Goal: Find specific page/section: Find specific page/section

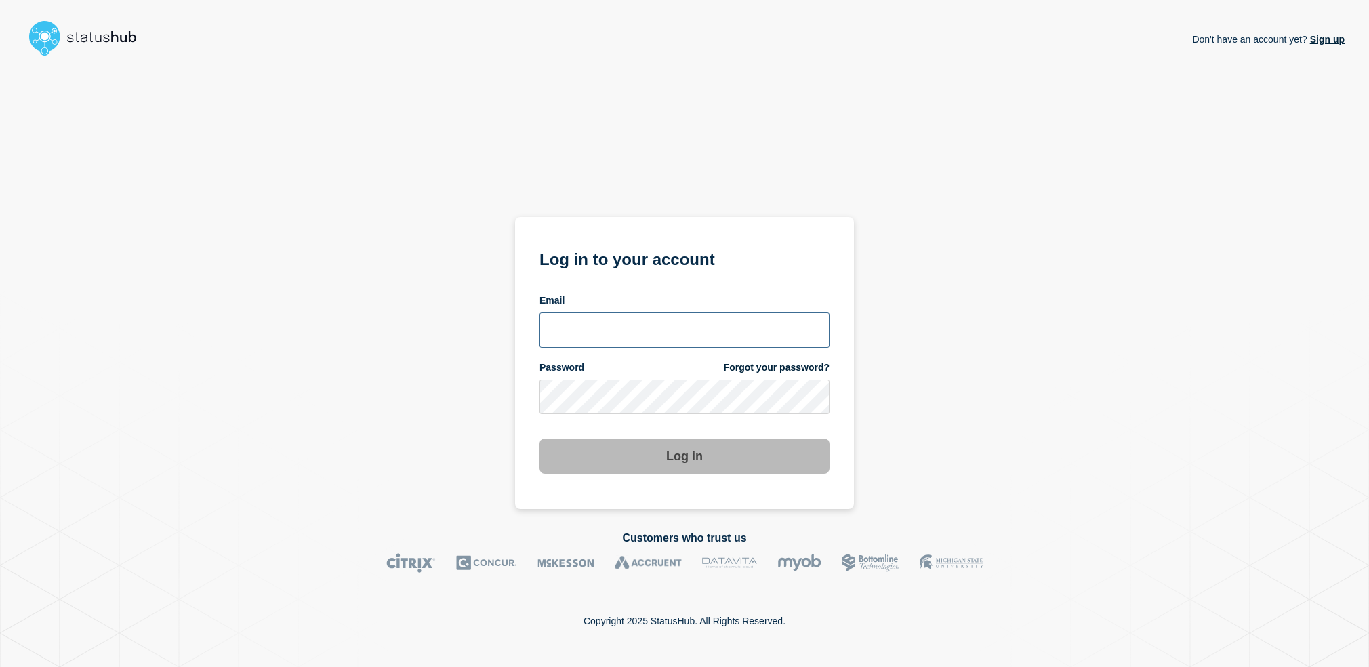
click at [627, 316] on input "email input" at bounding box center [684, 329] width 290 height 35
type input "[PERSON_NAME][EMAIL_ADDRESS][PERSON_NAME][DOMAIN_NAME]"
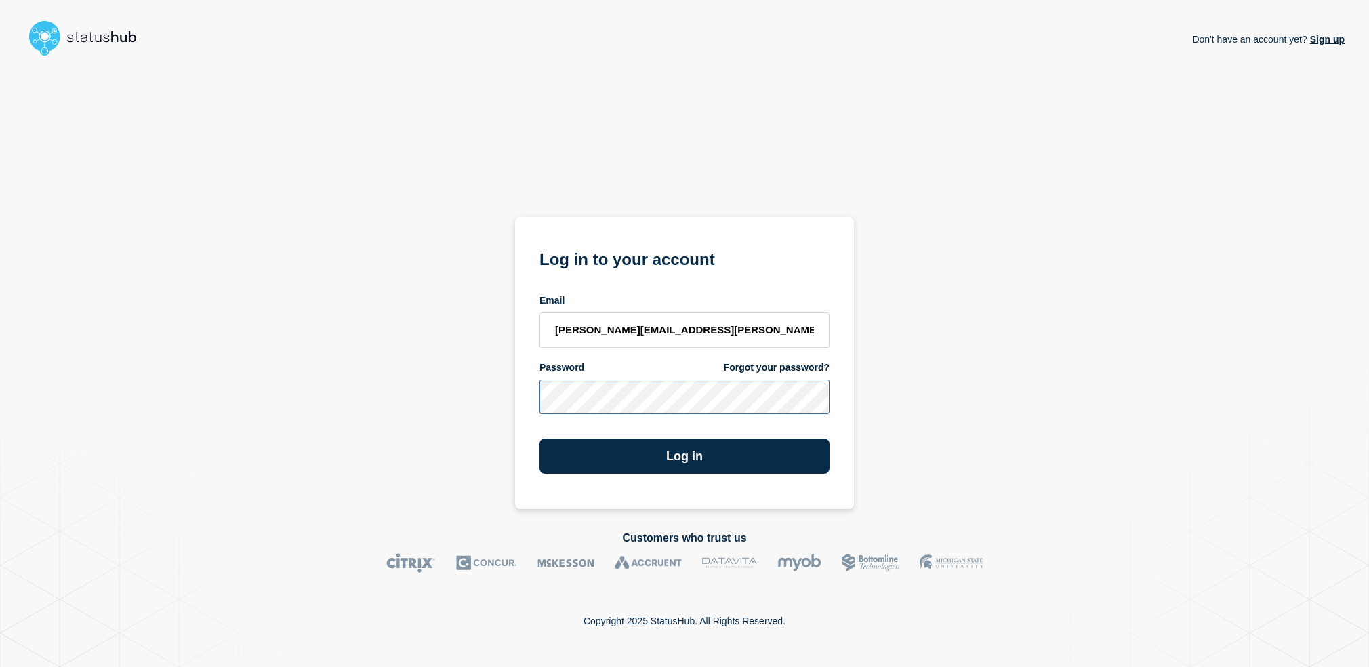
click at [539, 438] on button "Log in" at bounding box center [684, 455] width 290 height 35
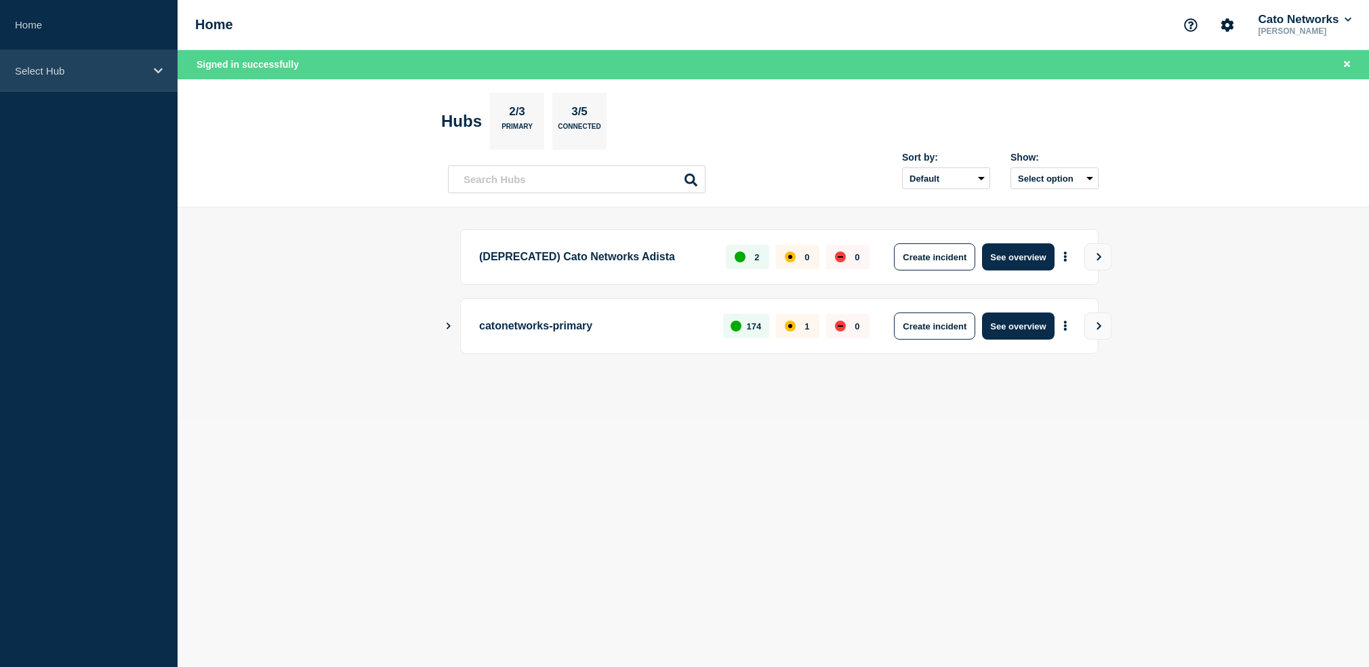
click at [65, 72] on p "Select Hub" at bounding box center [80, 71] width 130 height 12
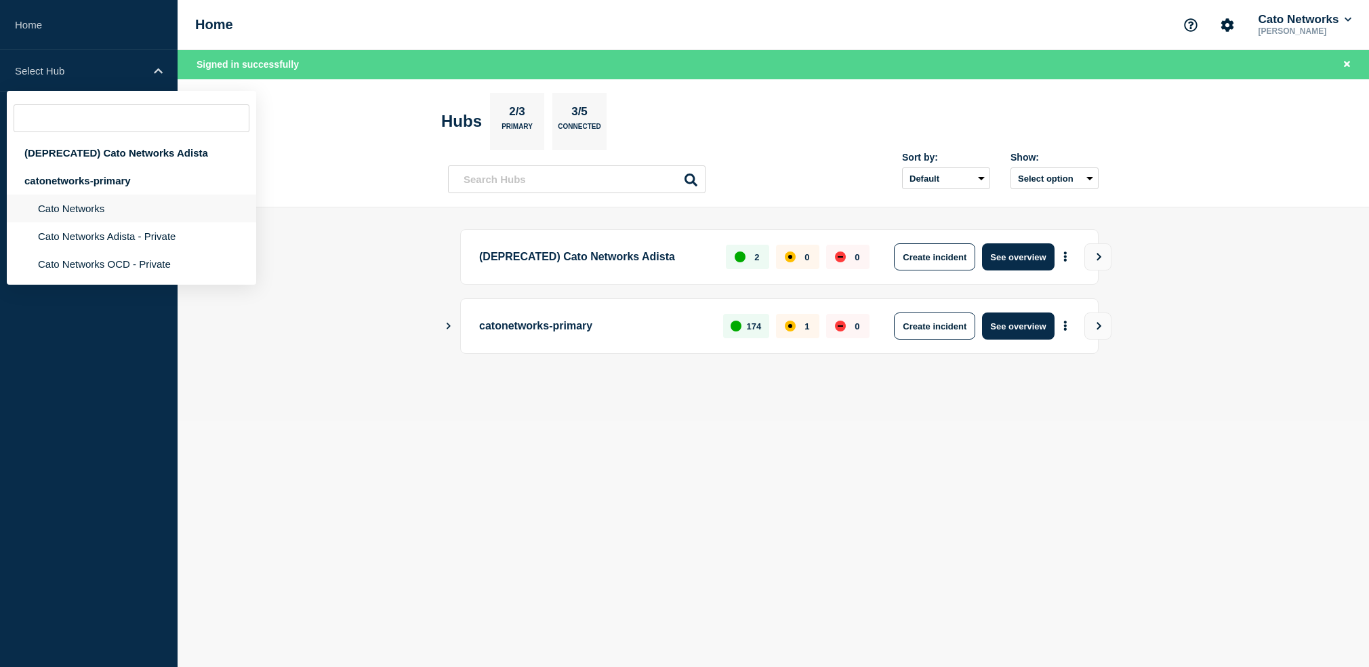
click at [68, 215] on li "Cato Networks" at bounding box center [131, 208] width 249 height 28
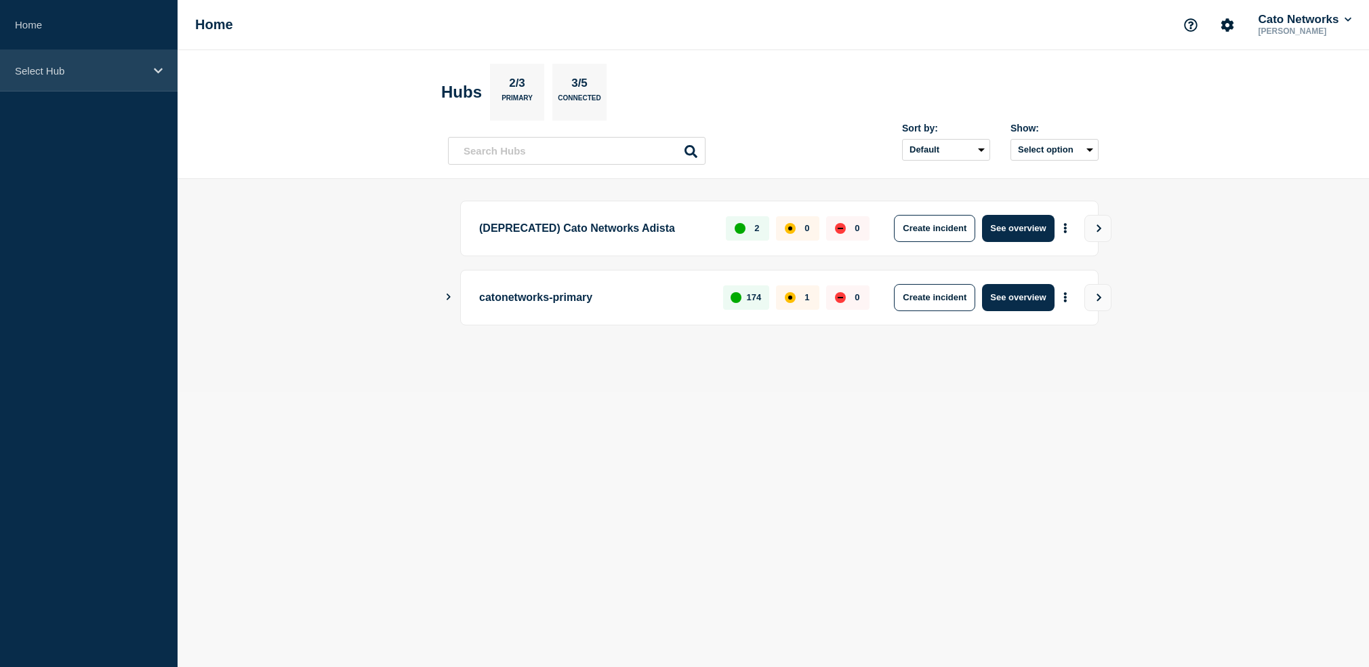
click at [55, 78] on div "Select Hub" at bounding box center [89, 70] width 178 height 41
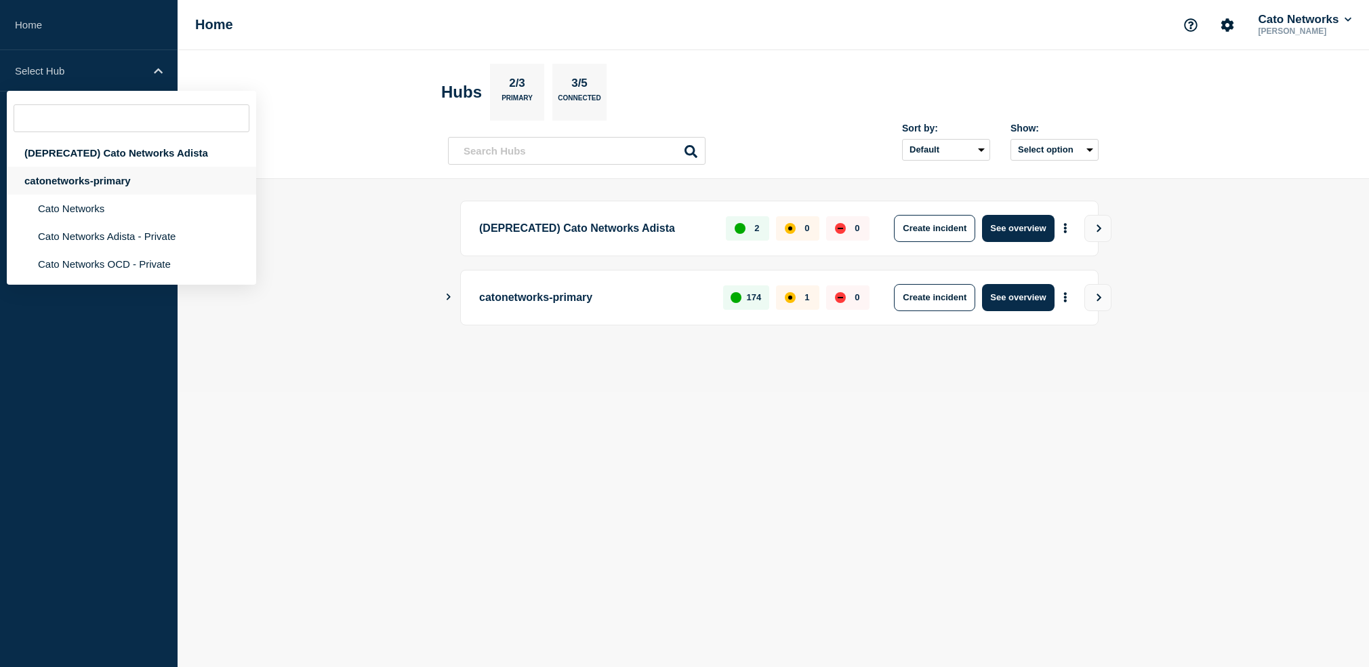
click at [79, 193] on div "catonetworks-primary" at bounding box center [131, 181] width 249 height 28
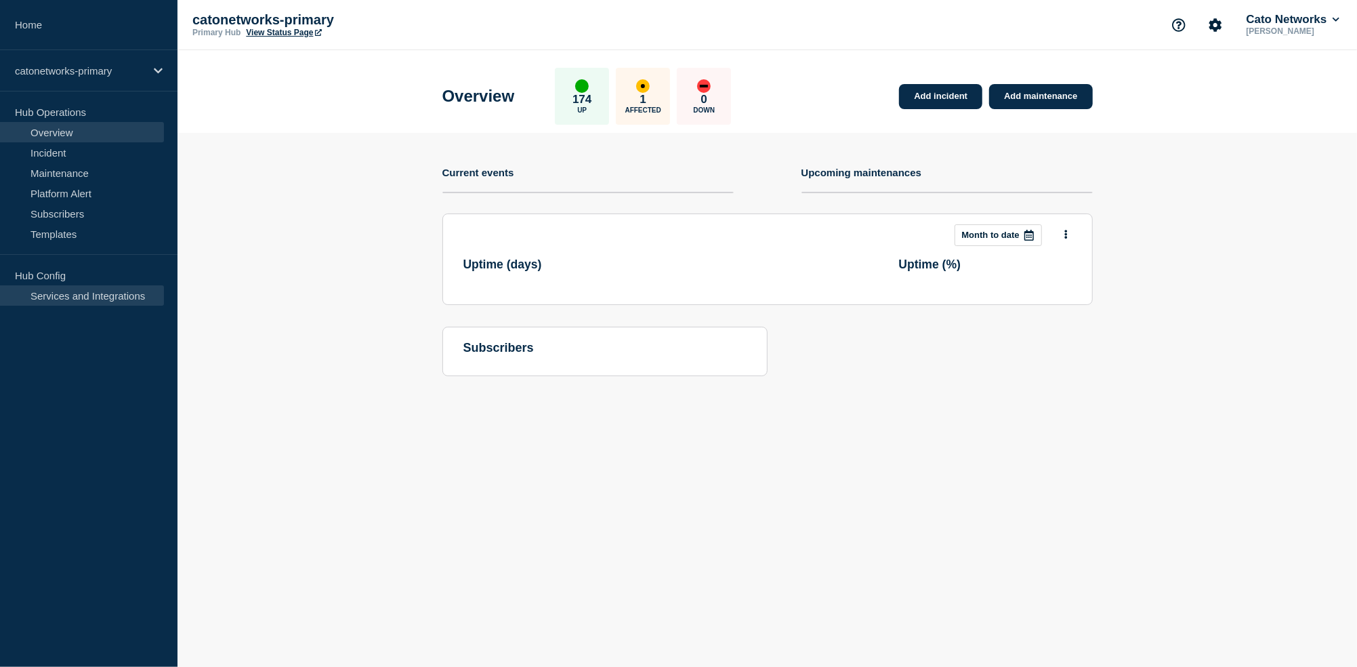
click at [67, 293] on link "Services and Integrations" at bounding box center [82, 295] width 164 height 20
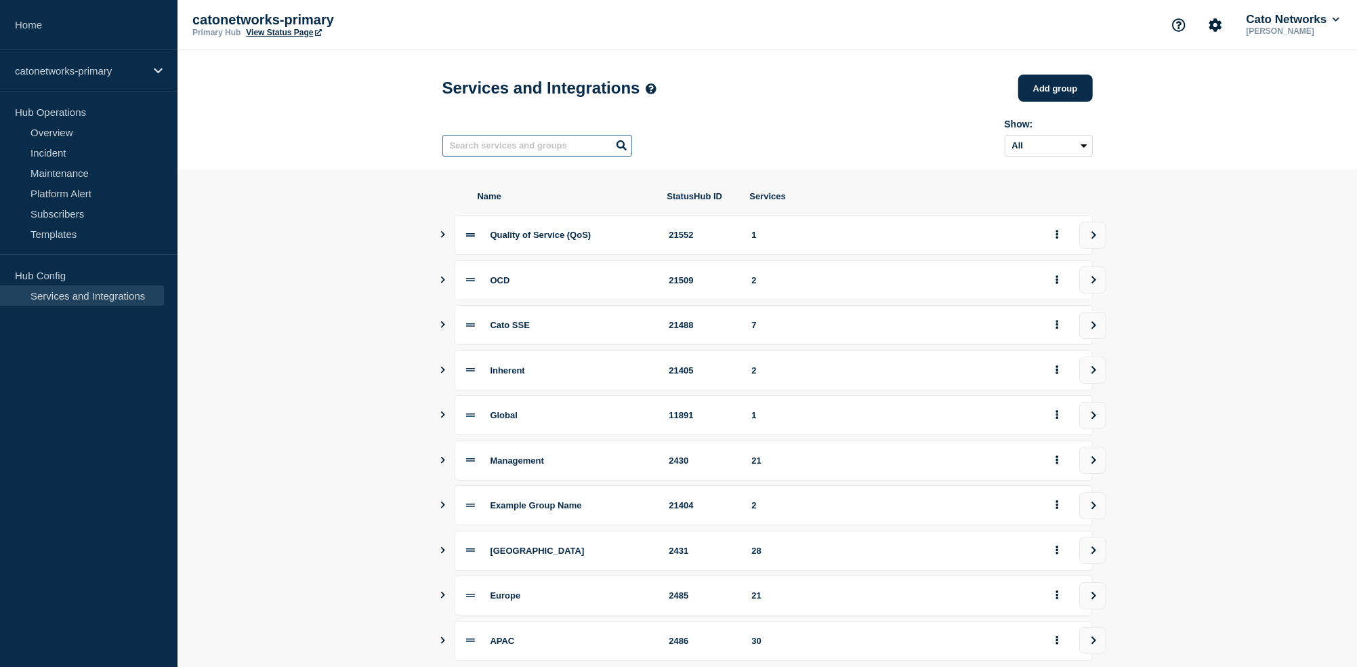
click at [535, 153] on input "text" at bounding box center [537, 146] width 190 height 22
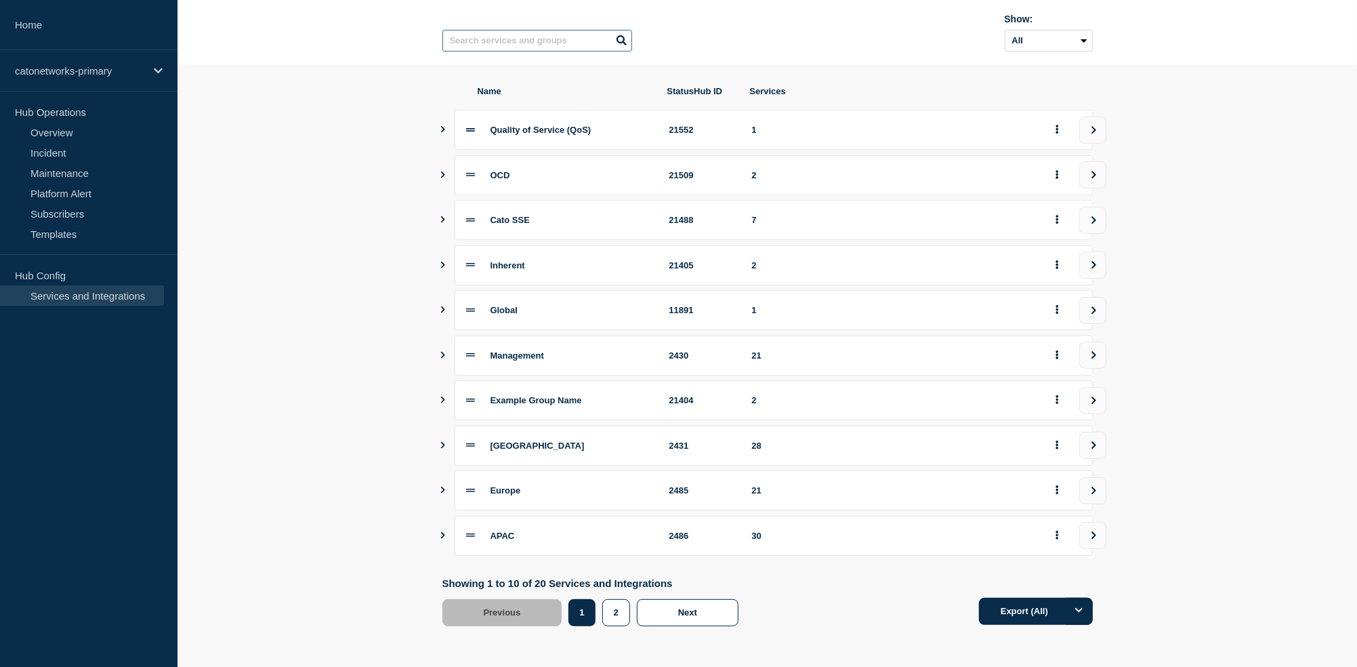
scroll to position [122, 0]
click at [440, 352] on icon "Show services" at bounding box center [442, 355] width 9 height 7
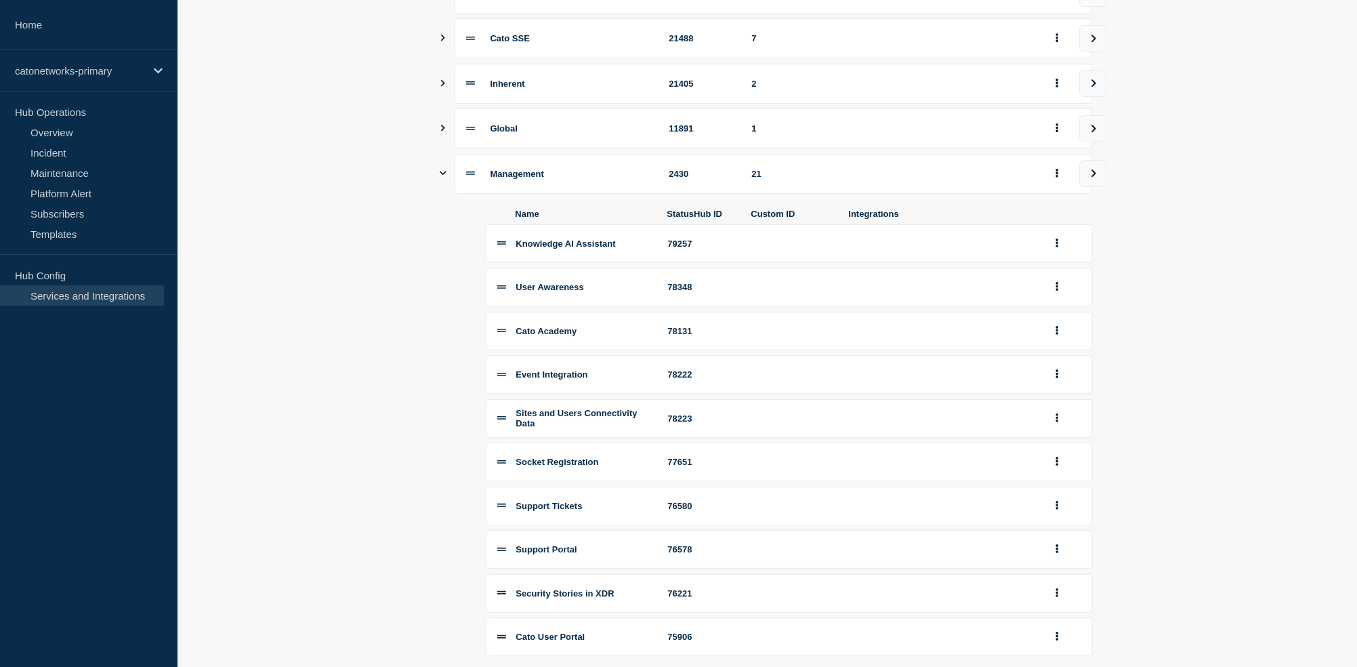
click at [442, 178] on icon "Show services" at bounding box center [443, 173] width 7 height 9
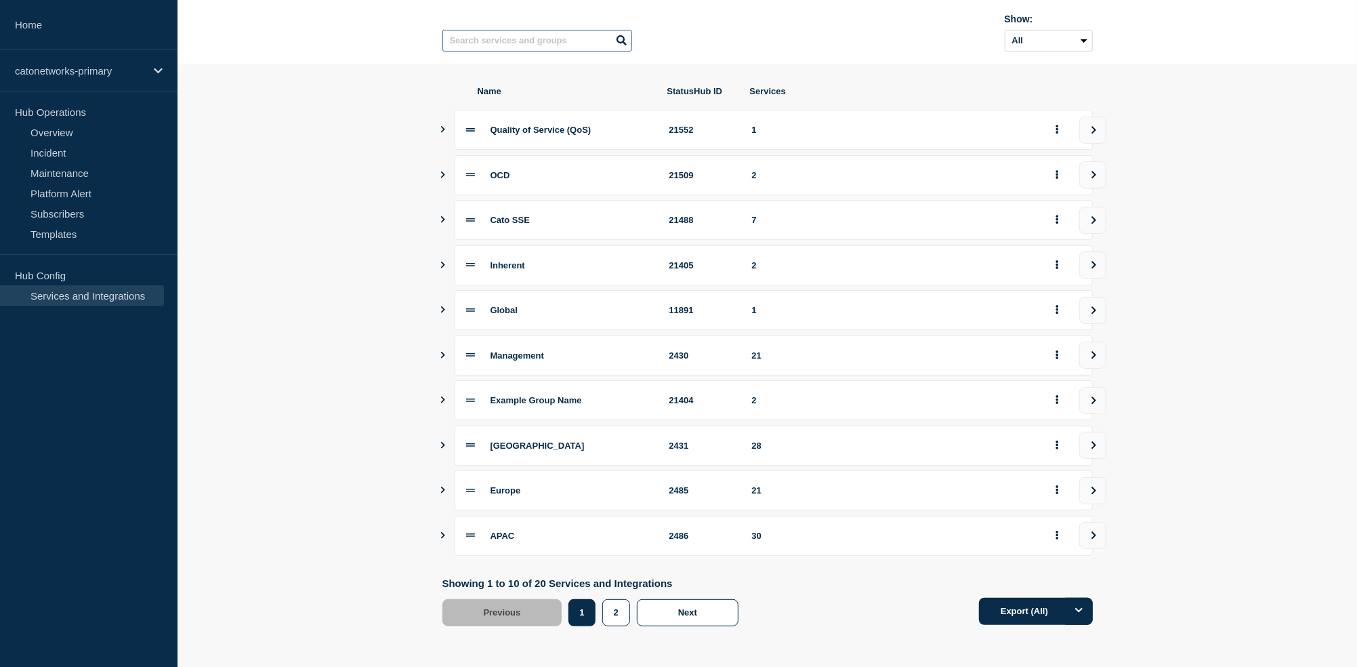
click at [513, 33] on input "text" at bounding box center [537, 41] width 190 height 22
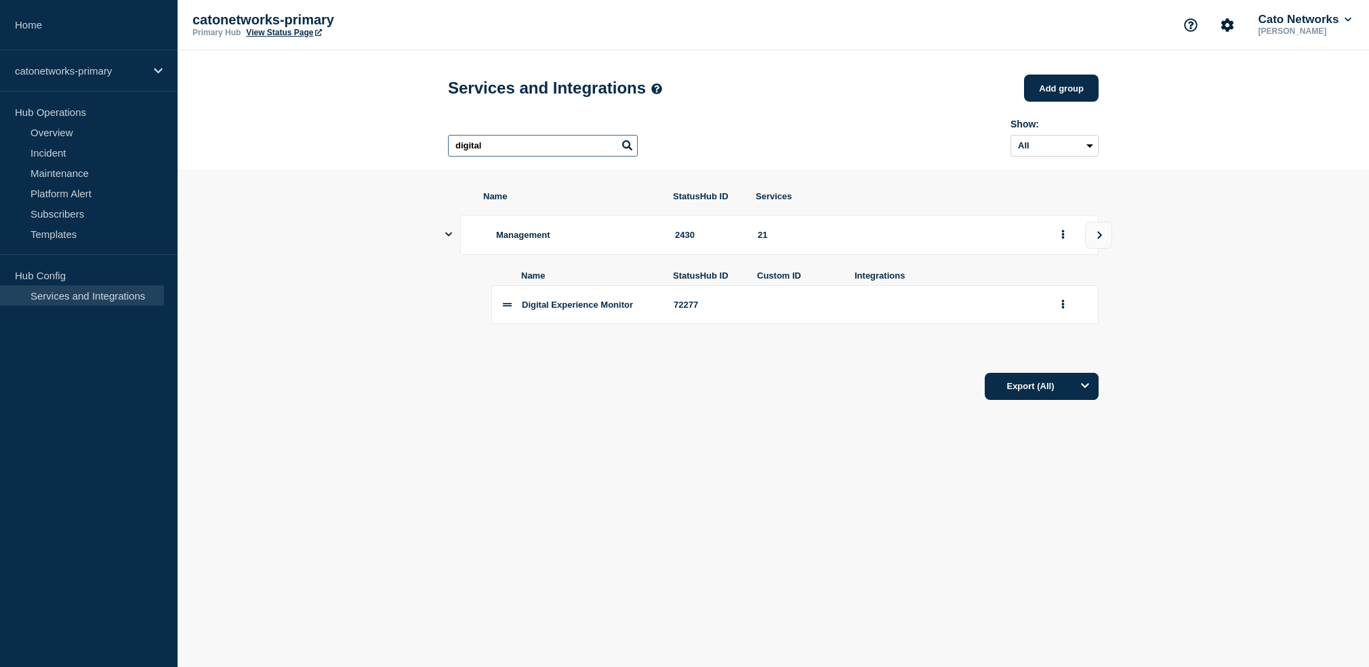
type input "digital"
